Goal: Check status: Check status

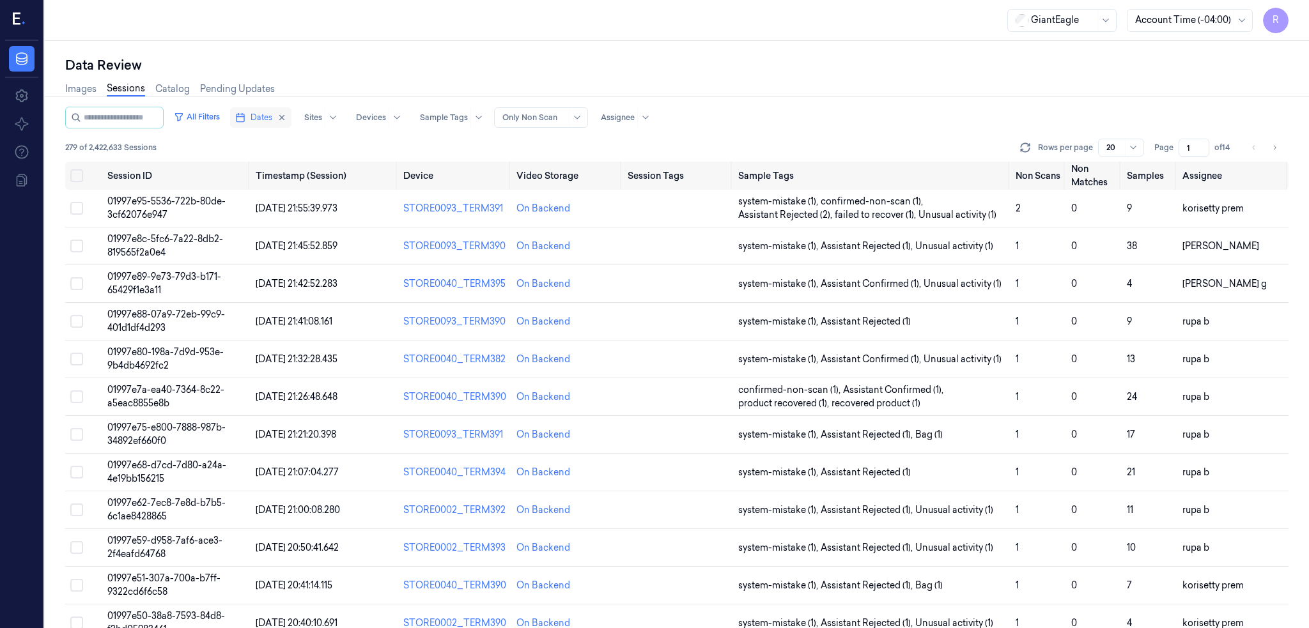
click at [272, 121] on span "Dates" at bounding box center [262, 118] width 22 height 12
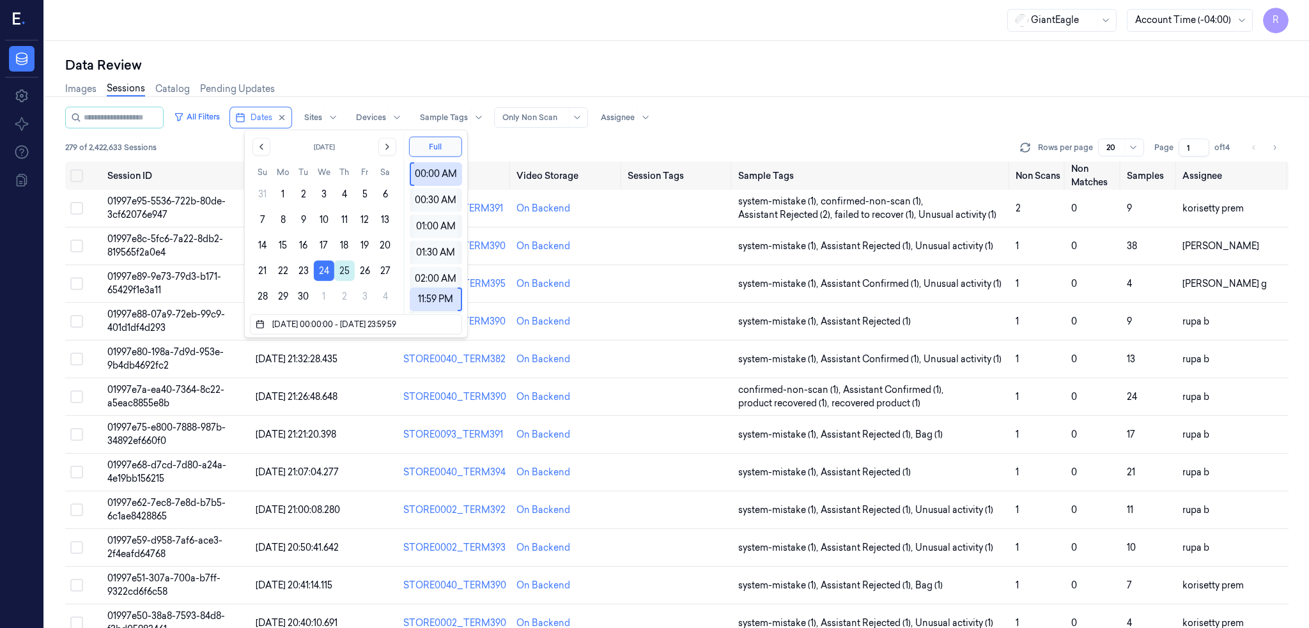
click at [339, 265] on button "25" at bounding box center [344, 271] width 20 height 20
type input "24/09/2025 00:00:00 - 25/09/2025 23:59:59"
click at [352, 43] on div "Data Review Images Sessions Catalog Pending Updates All Filters Dates Sites Dev…" at bounding box center [677, 335] width 1265 height 588
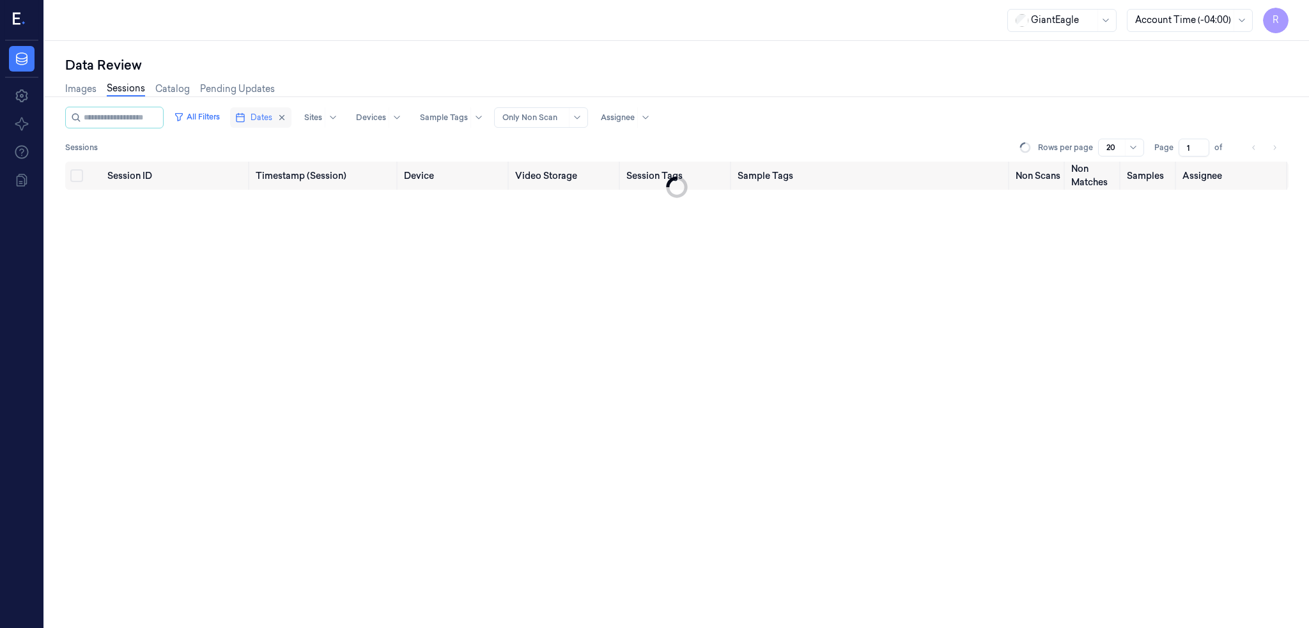
click at [259, 125] on button "Dates" at bounding box center [260, 117] width 61 height 20
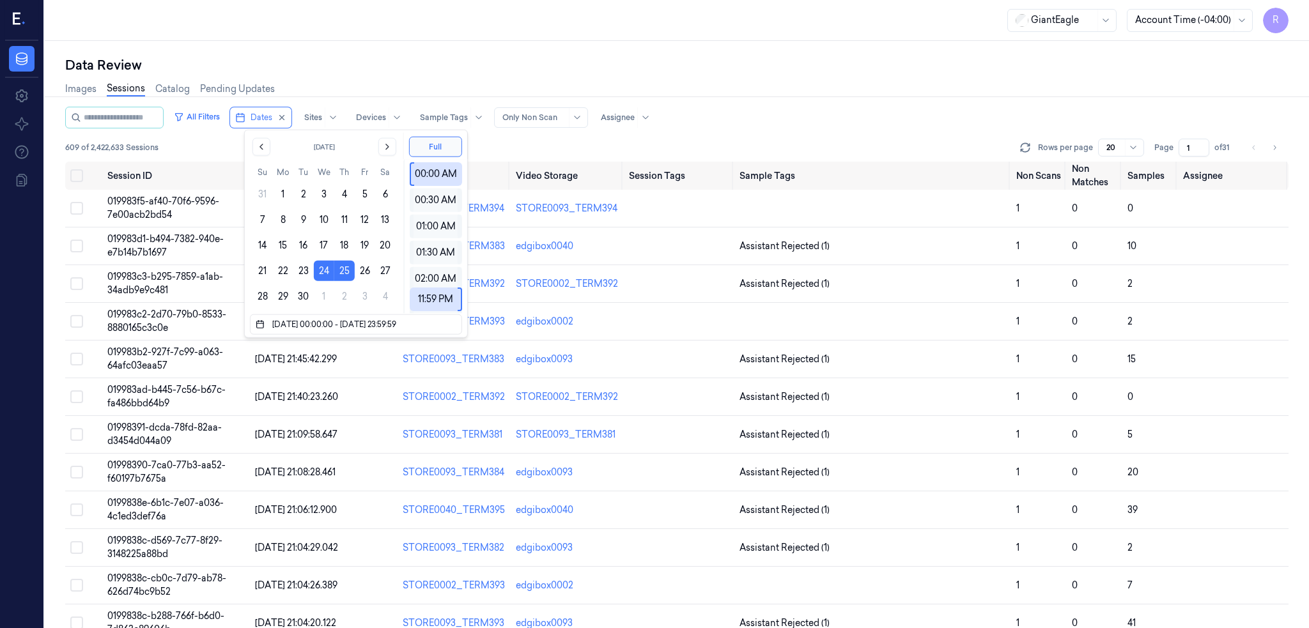
click at [331, 267] on button "24" at bounding box center [324, 271] width 20 height 20
type input "24/09/2025 00:00:00 - 24/09/2025 23:59:59"
click at [323, 272] on button "24" at bounding box center [324, 271] width 20 height 20
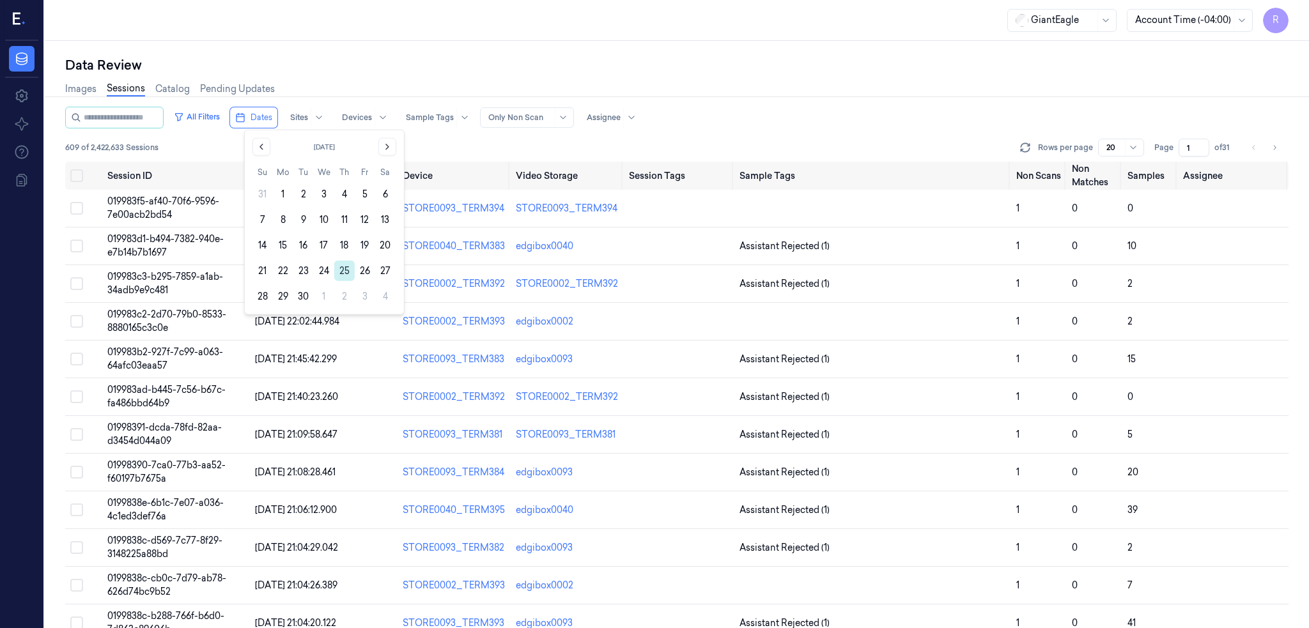
click at [352, 272] on button "25" at bounding box center [344, 271] width 20 height 20
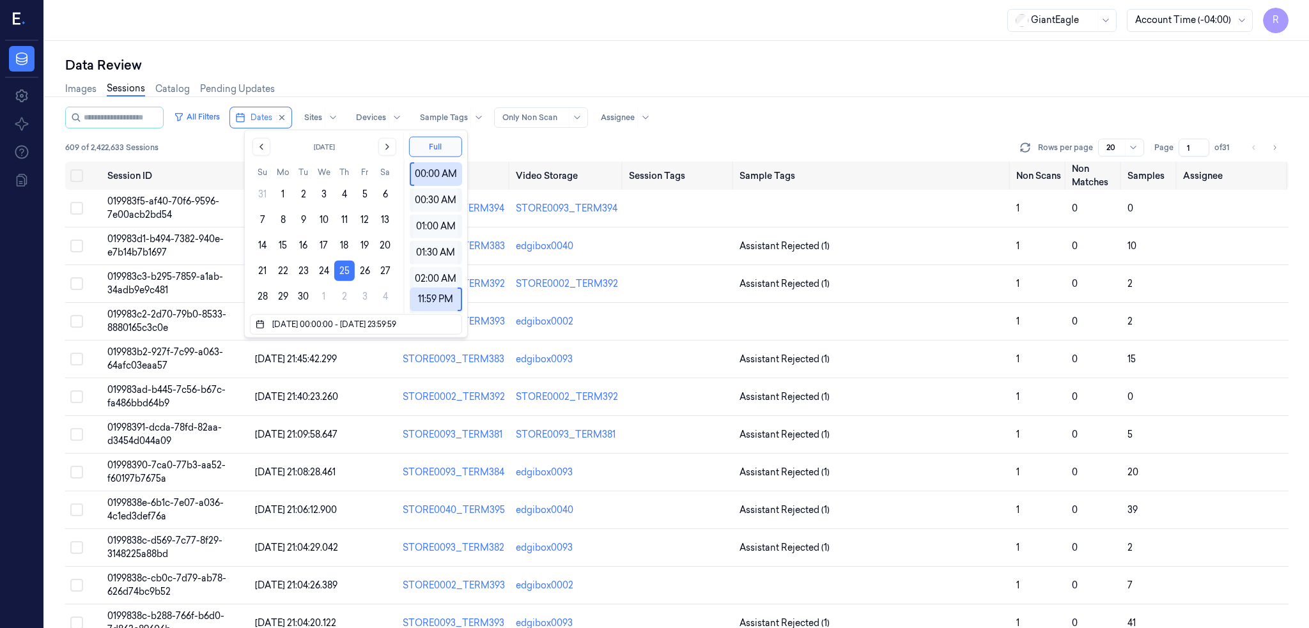
click at [398, 33] on div "GiantEagle Account Time (-04:00) R" at bounding box center [677, 20] width 1265 height 41
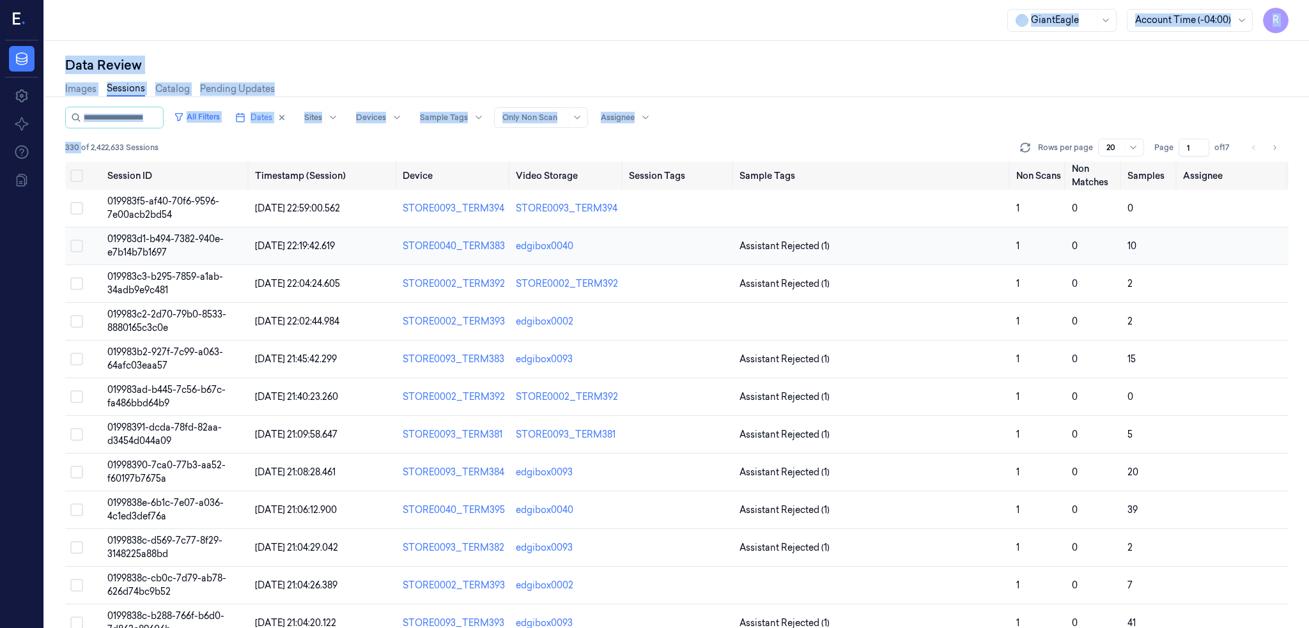
drag, startPoint x: 79, startPoint y: 144, endPoint x: 92, endPoint y: 241, distance: 97.4
click at [42, 151] on div "R Data Settings About Support Documentation GiantEagle Account Time (-04:00) R …" at bounding box center [654, 314] width 1309 height 628
click at [917, 70] on div "Data Review" at bounding box center [677, 65] width 1224 height 18
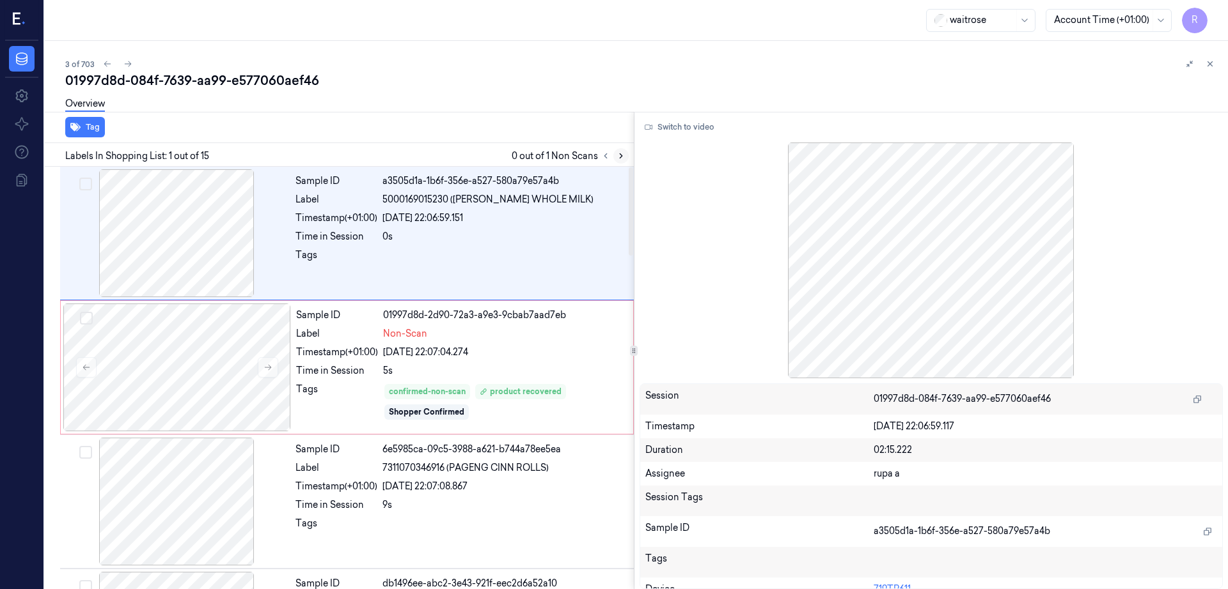
click at [625, 159] on icon at bounding box center [620, 156] width 9 height 9
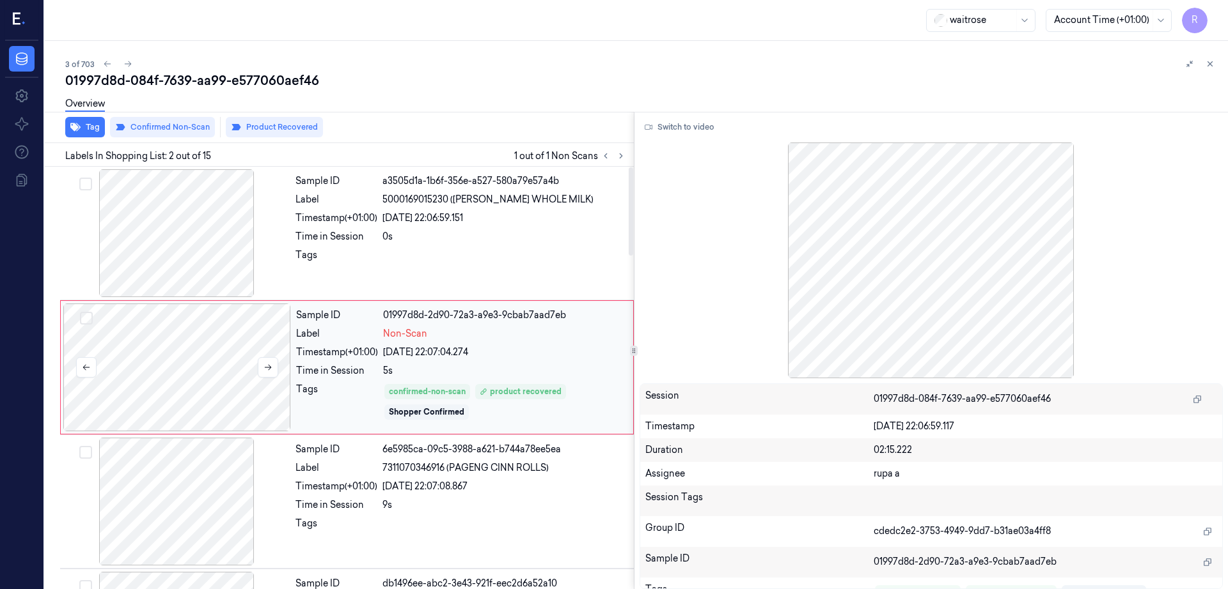
click at [223, 390] on div at bounding box center [177, 368] width 228 height 128
click at [166, 246] on div at bounding box center [177, 233] width 228 height 128
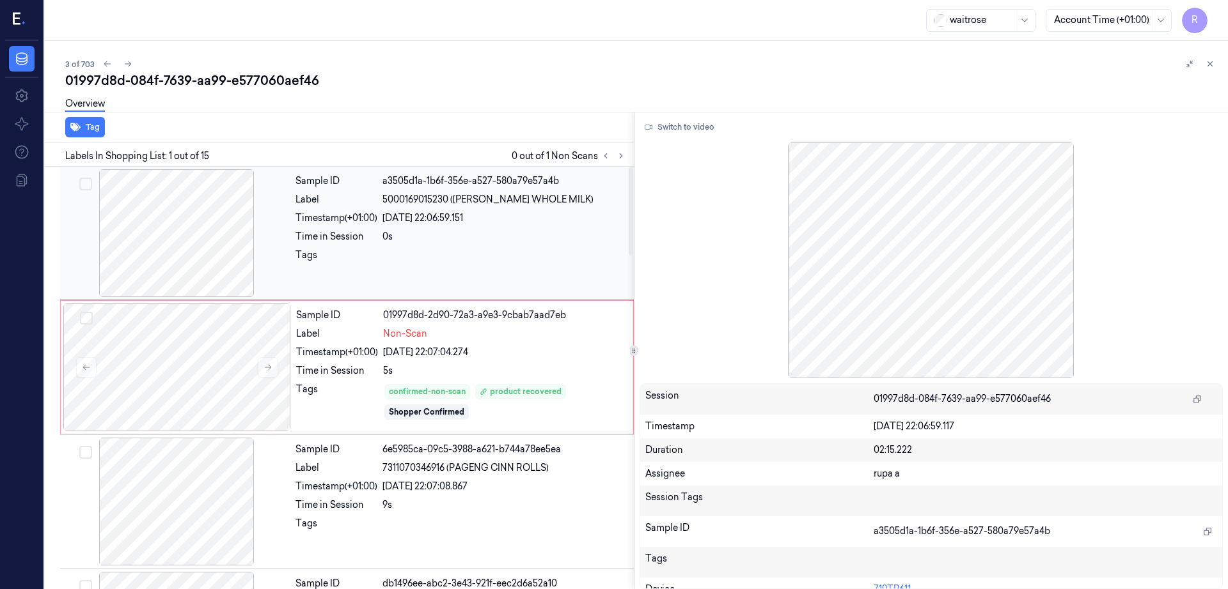
click at [155, 253] on div at bounding box center [177, 233] width 228 height 128
click at [147, 238] on div at bounding box center [177, 233] width 228 height 128
click at [191, 238] on div at bounding box center [177, 233] width 228 height 128
click at [711, 128] on button "Switch to video" at bounding box center [679, 127] width 80 height 20
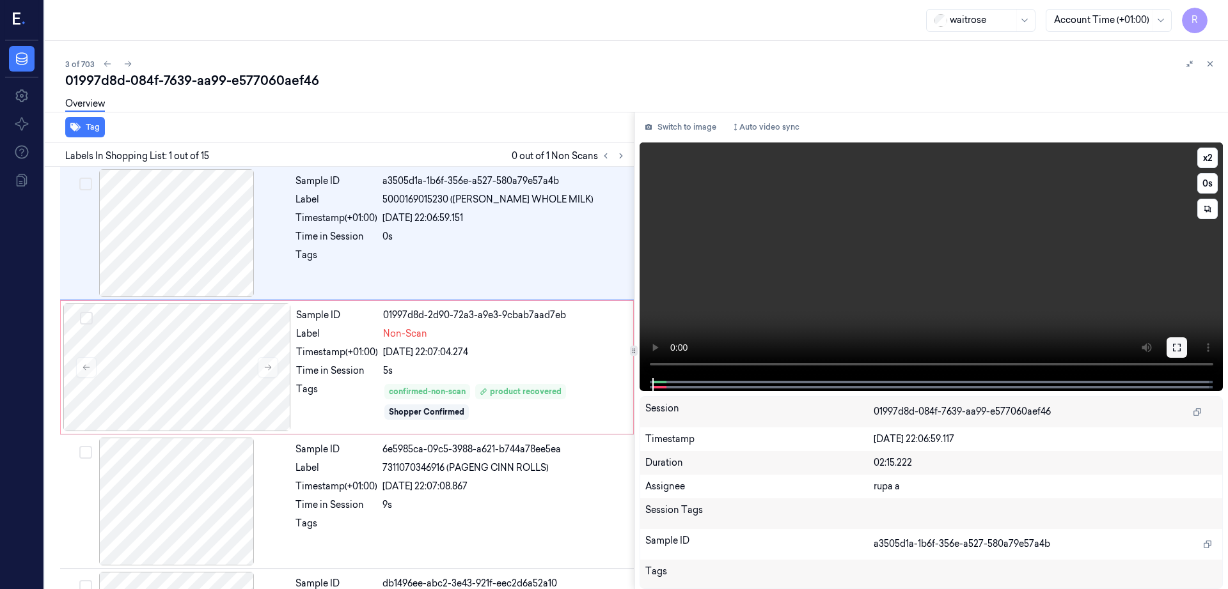
click at [1182, 351] on icon at bounding box center [1176, 348] width 10 height 10
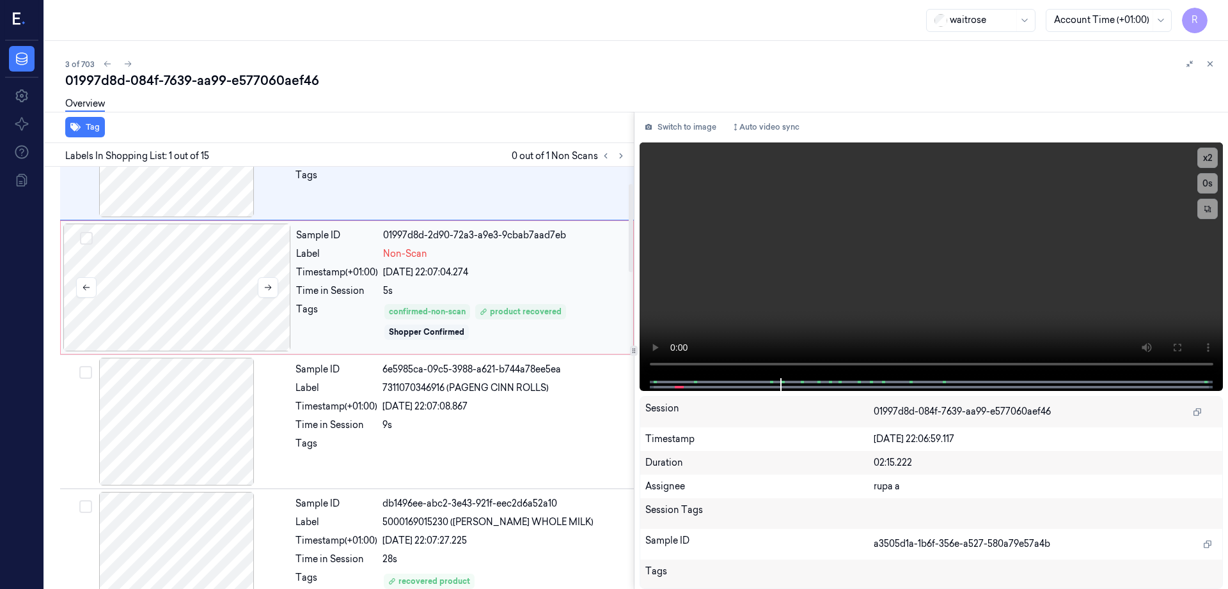
click at [214, 322] on div at bounding box center [177, 288] width 228 height 128
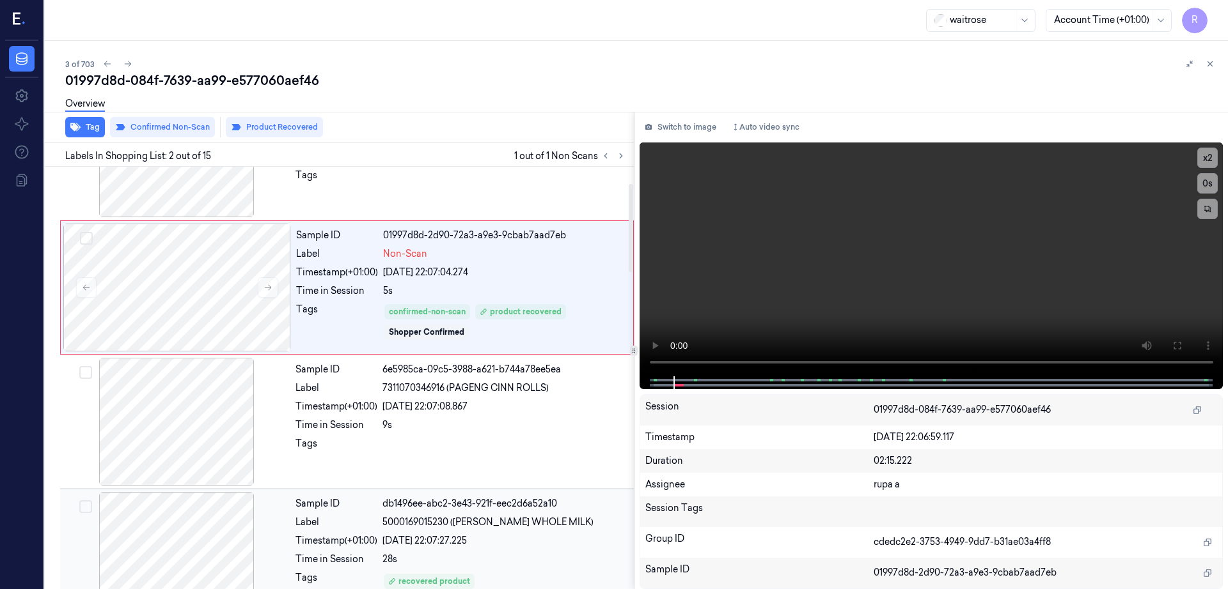
click at [193, 526] on div at bounding box center [177, 556] width 228 height 128
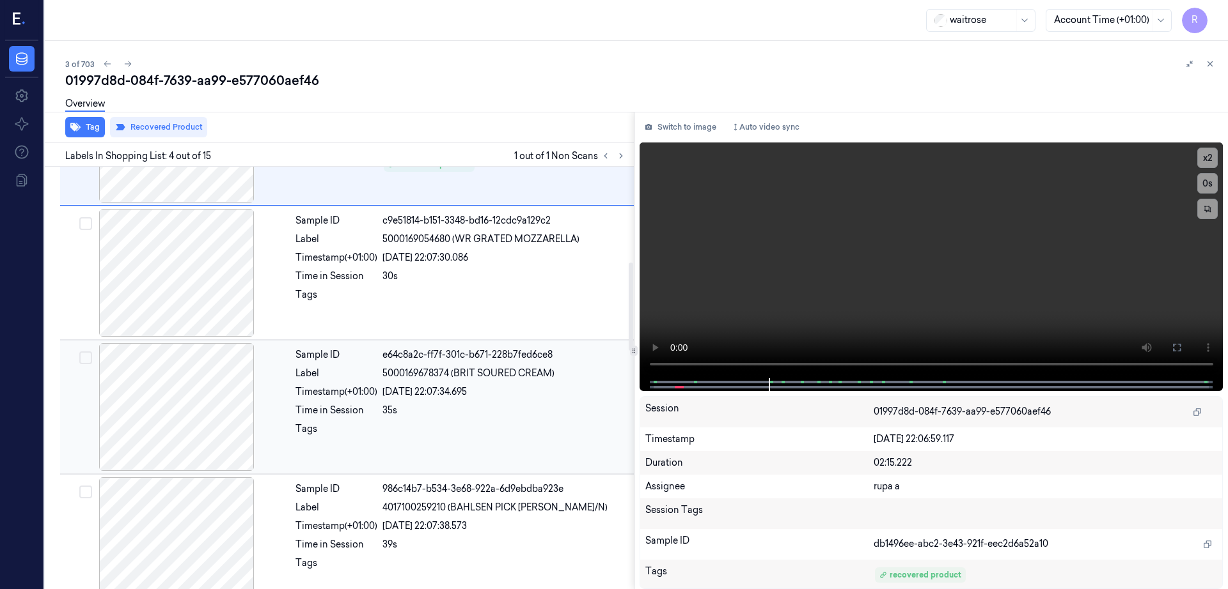
scroll to position [498, 0]
